Goal: Information Seeking & Learning: Understand process/instructions

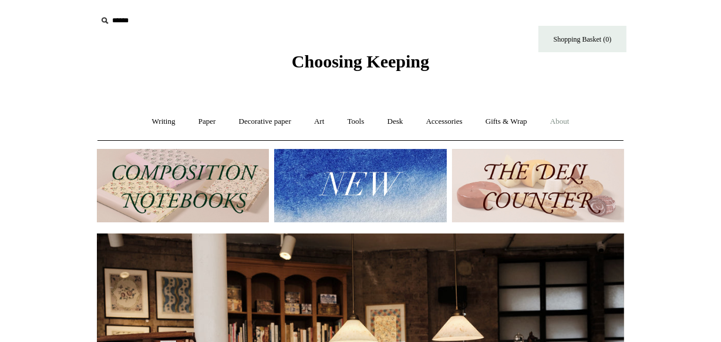
click at [575, 120] on link "About +" at bounding box center [560, 121] width 41 height 31
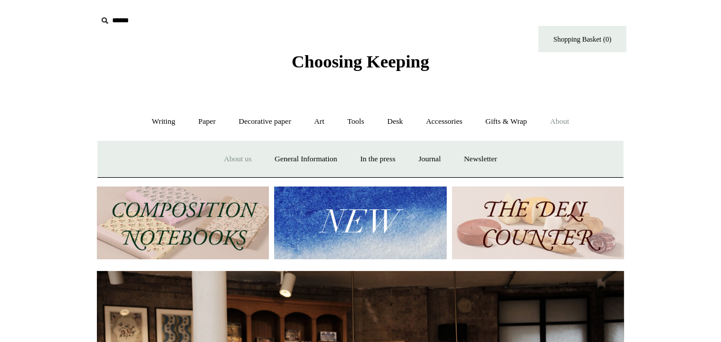
click at [241, 158] on link "About us" at bounding box center [237, 159] width 49 height 31
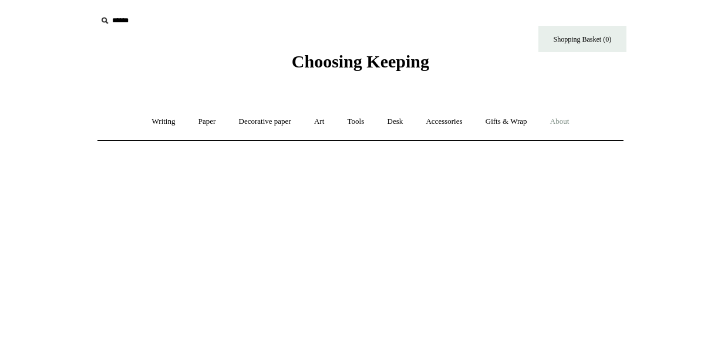
click at [564, 121] on link "About +" at bounding box center [560, 121] width 41 height 31
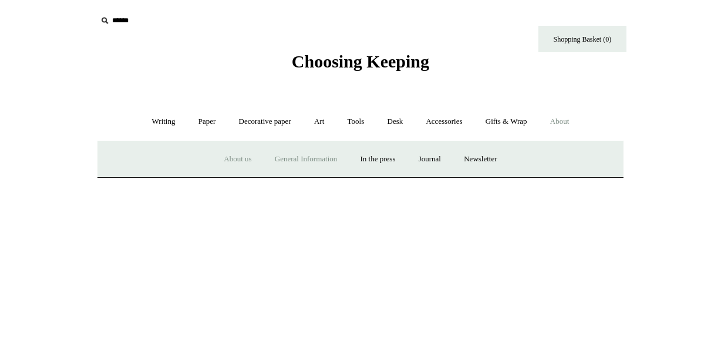
click at [275, 157] on link "General Information" at bounding box center [305, 159] width 83 height 31
click at [316, 155] on link "General Information" at bounding box center [305, 159] width 83 height 31
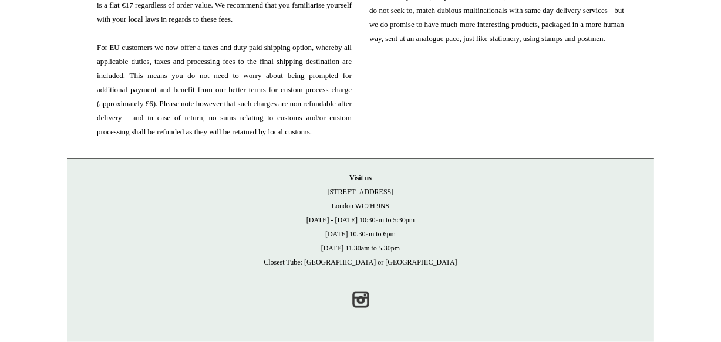
scroll to position [1504, 0]
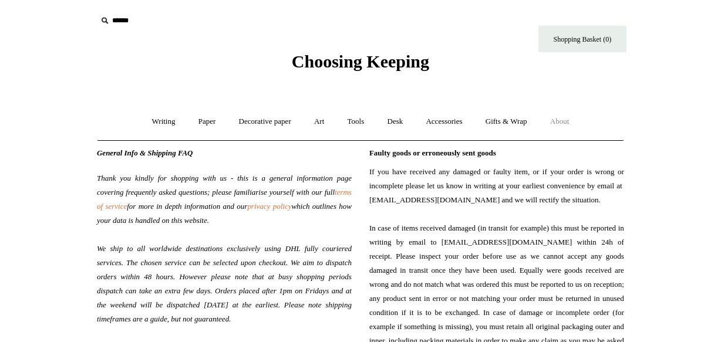
click at [571, 120] on link "About +" at bounding box center [560, 121] width 41 height 31
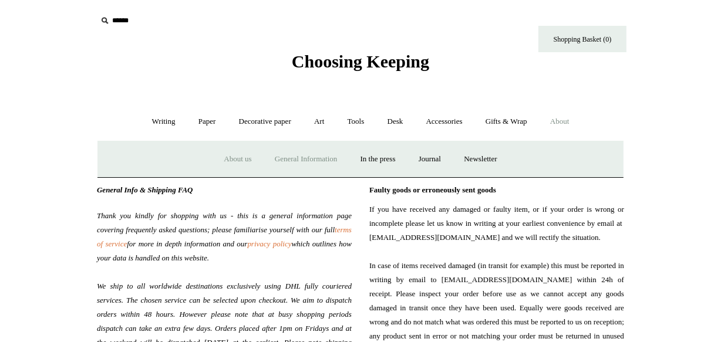
click at [241, 160] on link "About us" at bounding box center [237, 159] width 49 height 31
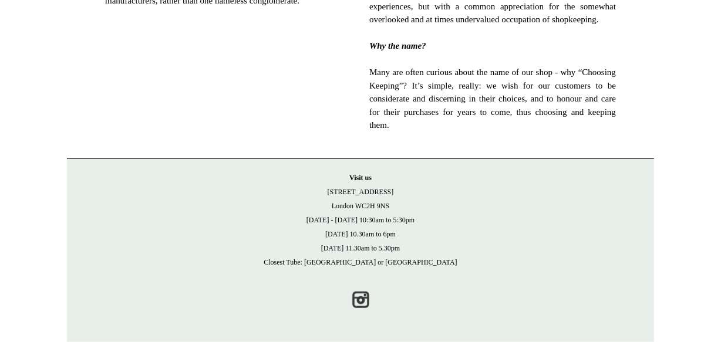
scroll to position [890, 0]
